Goal: Transaction & Acquisition: Purchase product/service

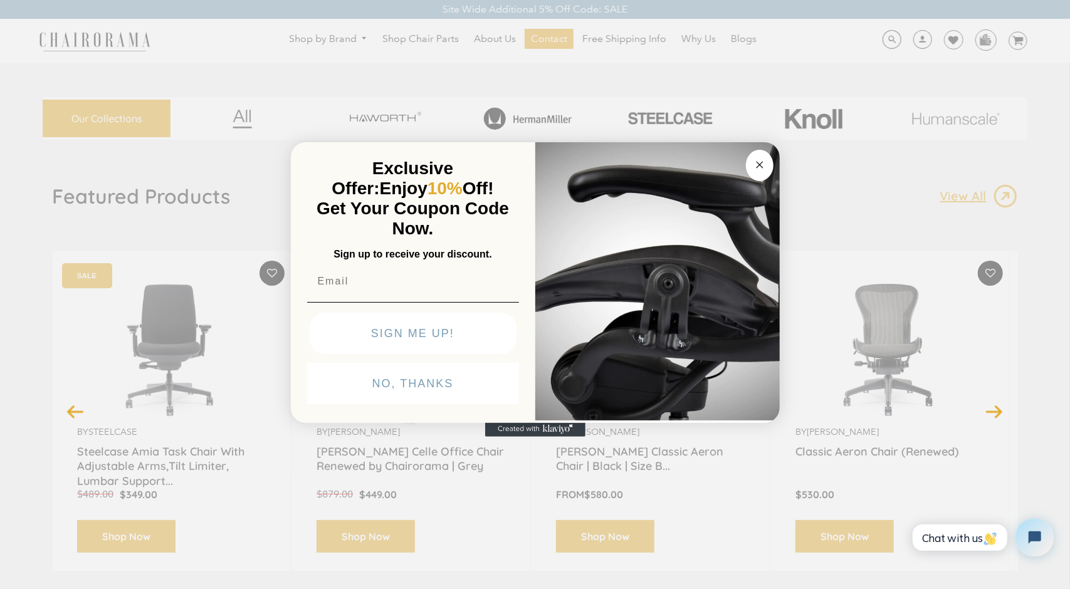
click at [757, 167] on icon "Close dialog" at bounding box center [760, 165] width 6 height 6
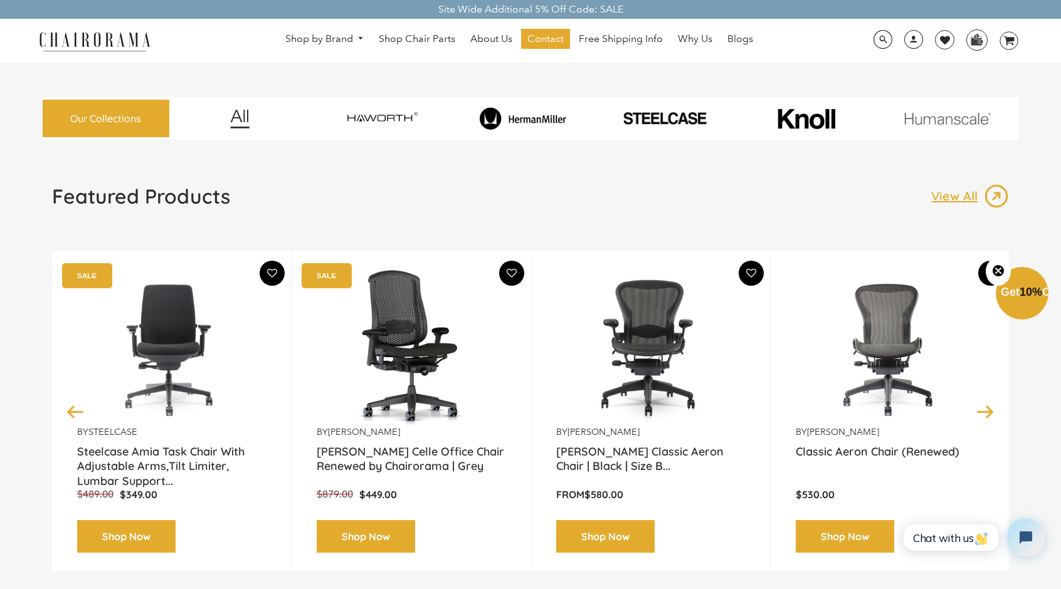
click at [645, 344] on img at bounding box center [650, 348] width 189 height 157
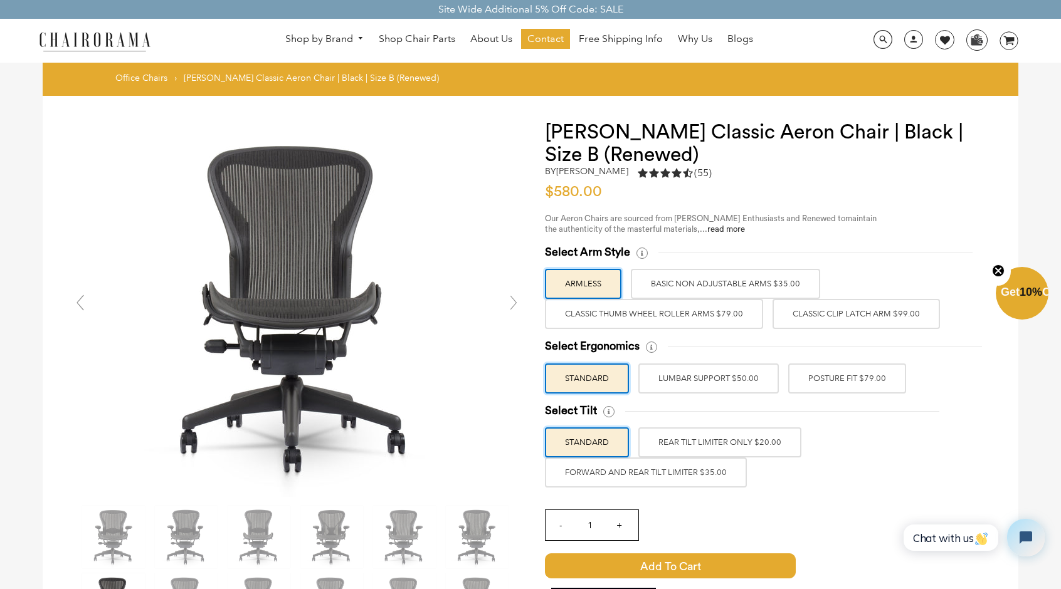
click at [842, 315] on label "Classic Clip Latch Arm $99.00" at bounding box center [855, 314] width 167 height 30
click at [0, 0] on input "Classic Clip Latch Arm $99.00" at bounding box center [0, 0] width 0 height 0
